Goal: Task Accomplishment & Management: Manage account settings

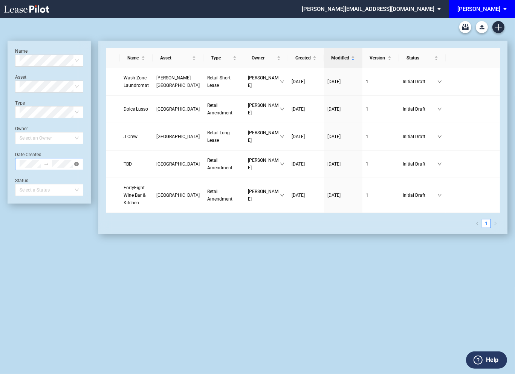
click at [77, 163] on icon "close-circle" at bounding box center [76, 164] width 5 height 5
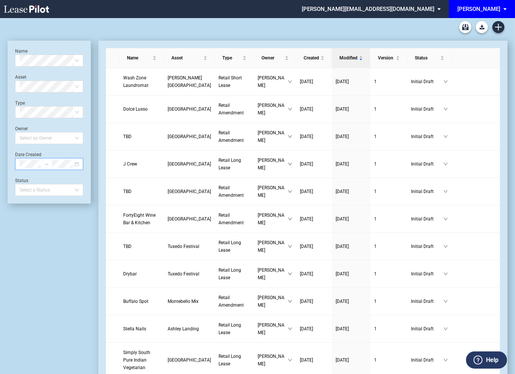
click at [491, 11] on div "[PERSON_NAME]" at bounding box center [478, 9] width 43 height 7
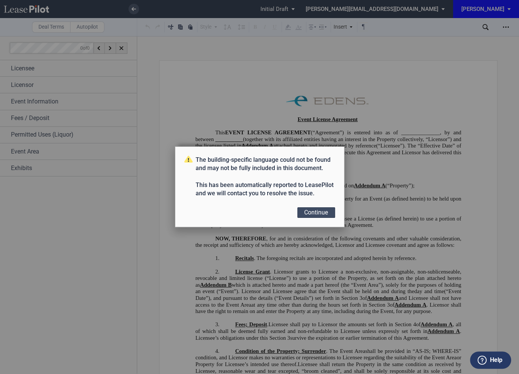
click at [309, 215] on button "Continue" at bounding box center [316, 212] width 38 height 11
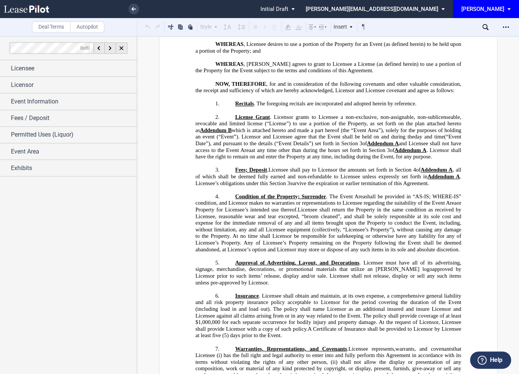
scroll to position [140, 0]
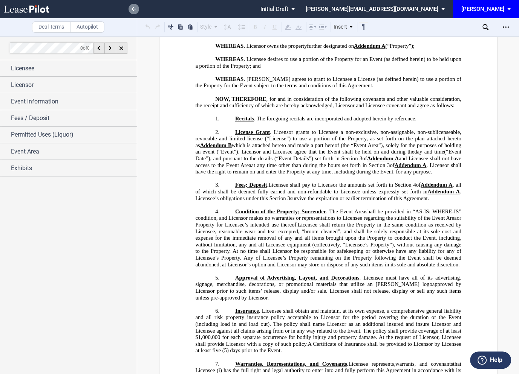
click at [133, 9] on use at bounding box center [133, 9] width 5 height 4
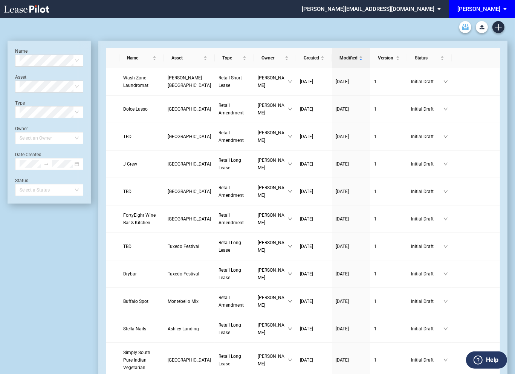
click at [467, 27] on icon "Archive" at bounding box center [465, 27] width 6 height 6
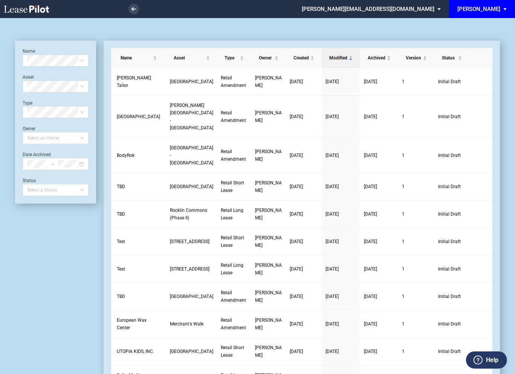
click at [490, 7] on div "[PERSON_NAME]" at bounding box center [478, 9] width 43 height 7
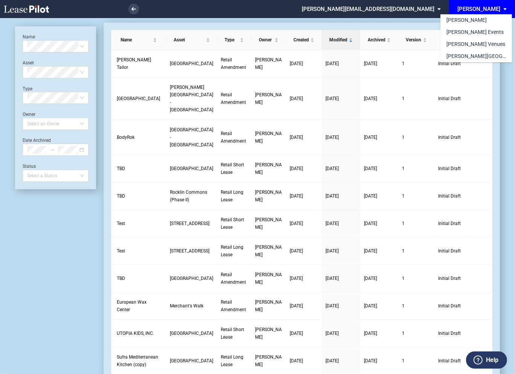
click at [379, 21] on md-backdrop at bounding box center [257, 196] width 515 height 392
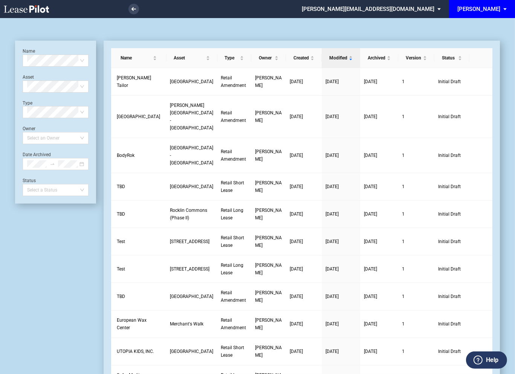
scroll to position [18, 0]
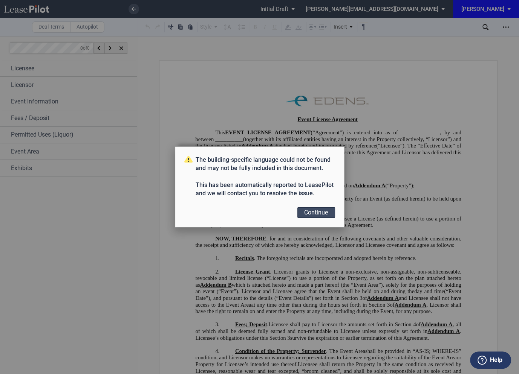
click at [310, 214] on button "Continue" at bounding box center [316, 212] width 38 height 11
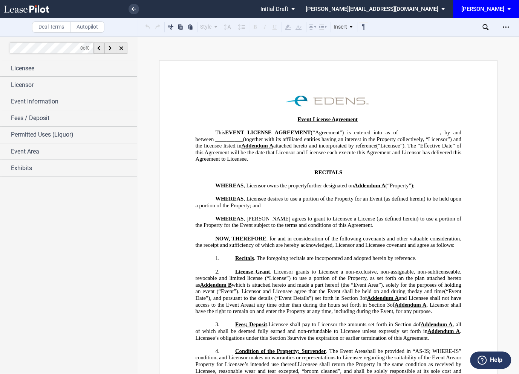
click at [490, 8] on div "[PERSON_NAME]" at bounding box center [482, 9] width 43 height 7
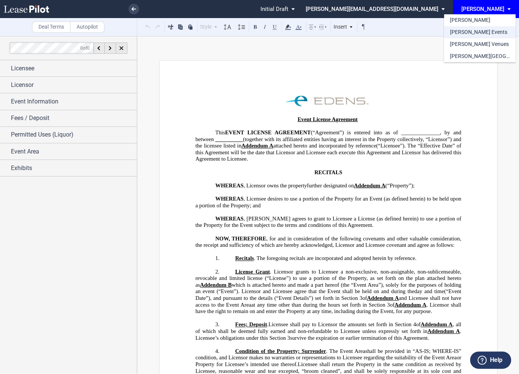
click at [476, 31] on div "[PERSON_NAME] Events" at bounding box center [478, 33] width 57 height 8
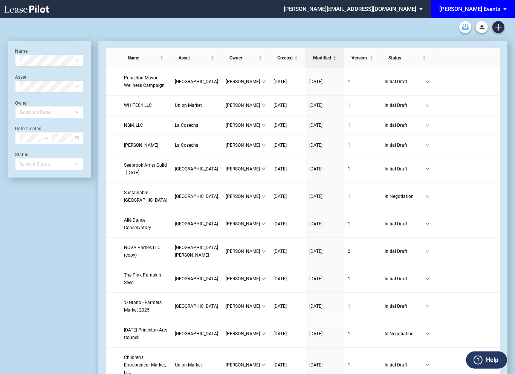
click at [466, 28] on use "Archive" at bounding box center [465, 27] width 6 height 6
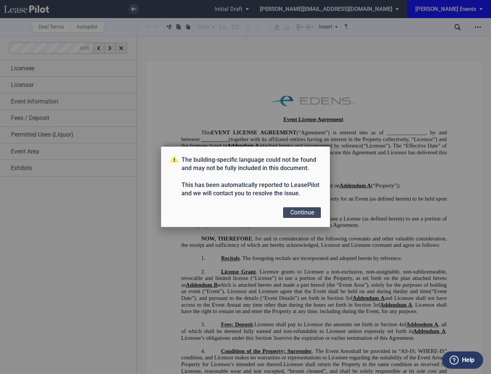
click at [301, 214] on button "Continue" at bounding box center [302, 212] width 38 height 11
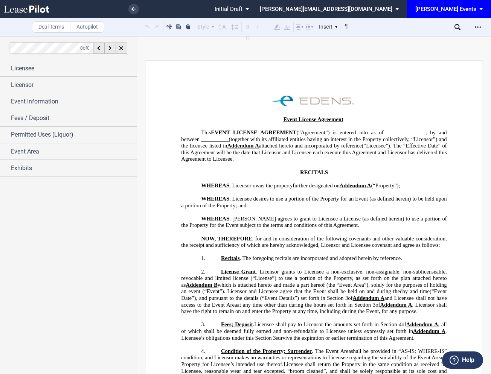
click at [405, 10] on md-select "[PERSON_NAME][EMAIL_ADDRESS][DOMAIN_NAME] Change Password 2-Factor Authenticati…" at bounding box center [332, 8] width 146 height 17
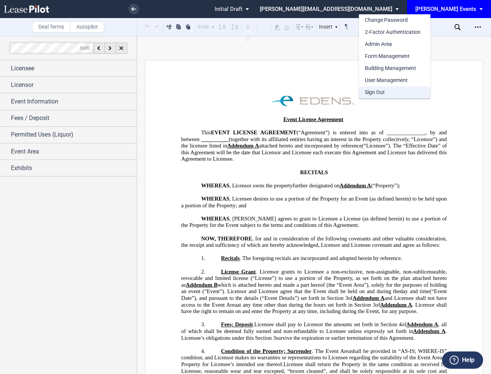
click at [382, 90] on div "Sign Out" at bounding box center [375, 93] width 20 height 8
